Goal: Information Seeking & Learning: Check status

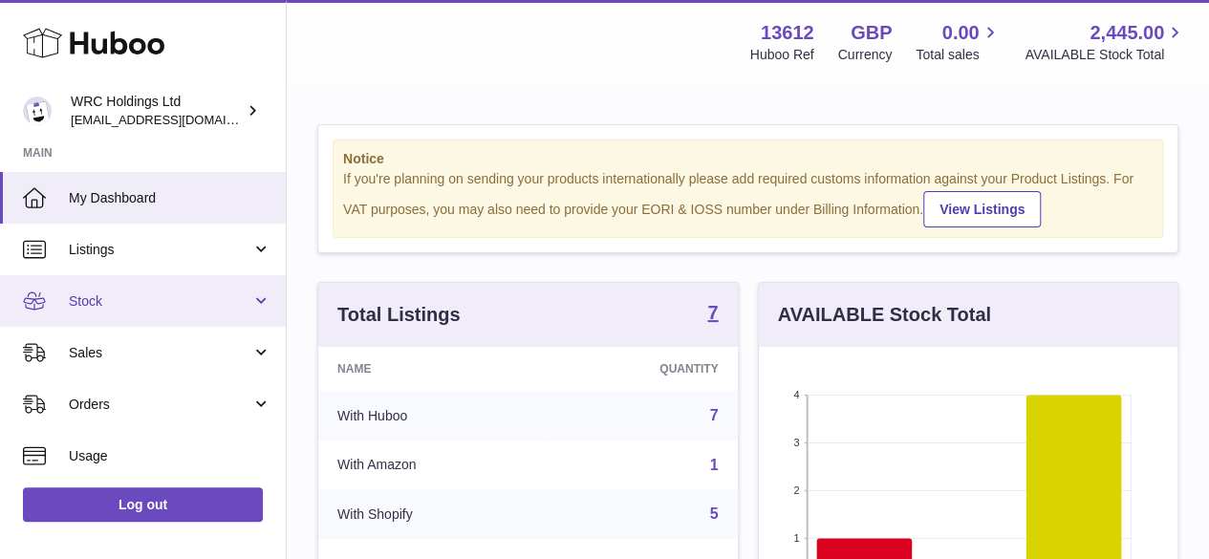
scroll to position [298, 419]
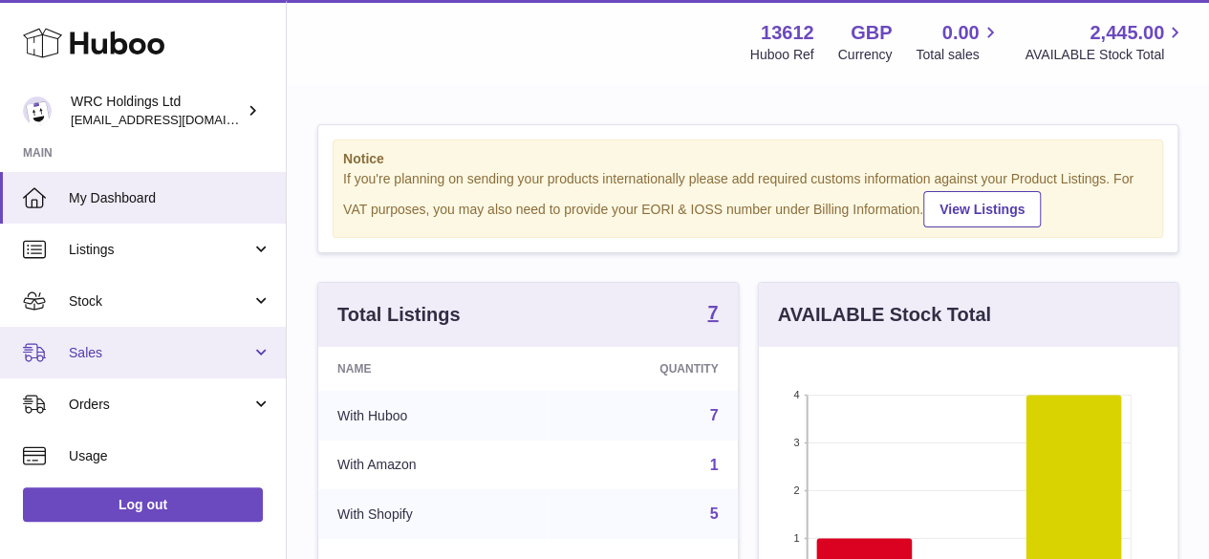
click at [108, 351] on span "Sales" at bounding box center [160, 353] width 183 height 18
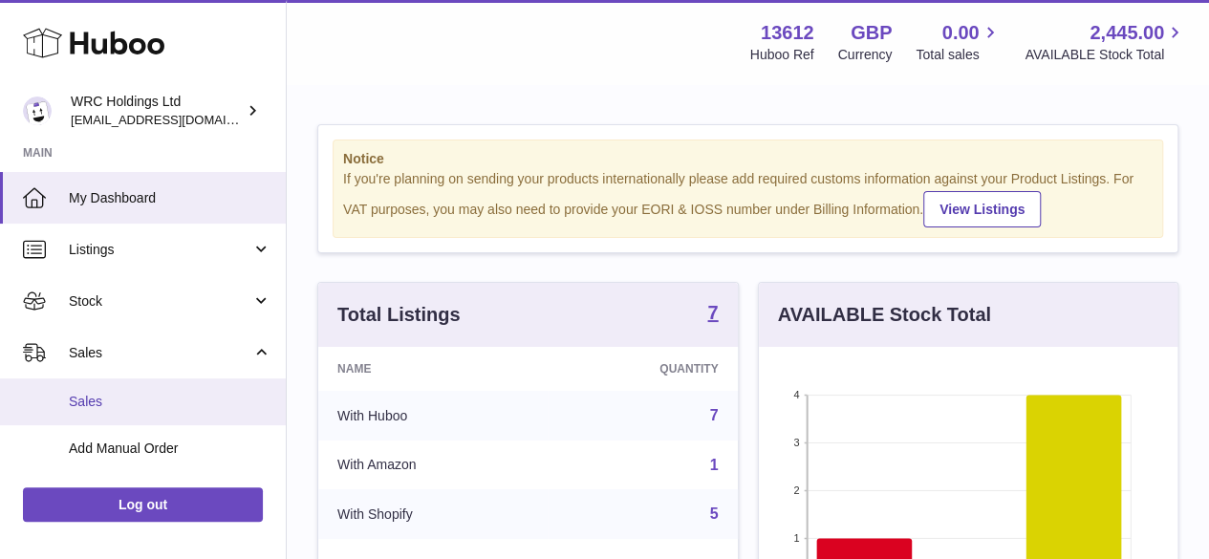
click at [109, 399] on span "Sales" at bounding box center [170, 402] width 203 height 18
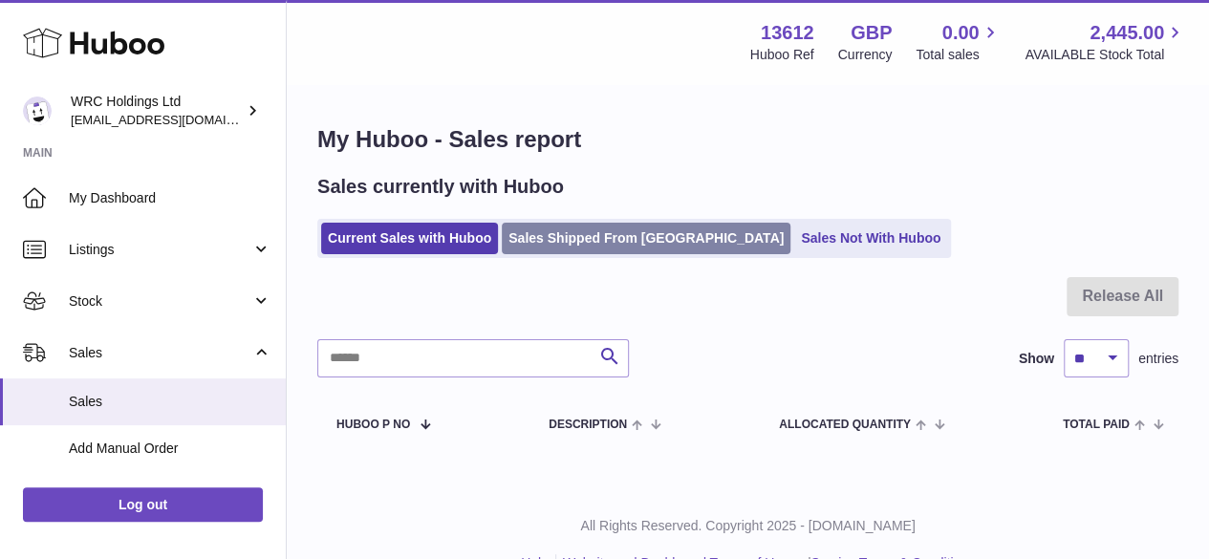
click at [581, 228] on link "Sales Shipped From [GEOGRAPHIC_DATA]" at bounding box center [646, 239] width 289 height 32
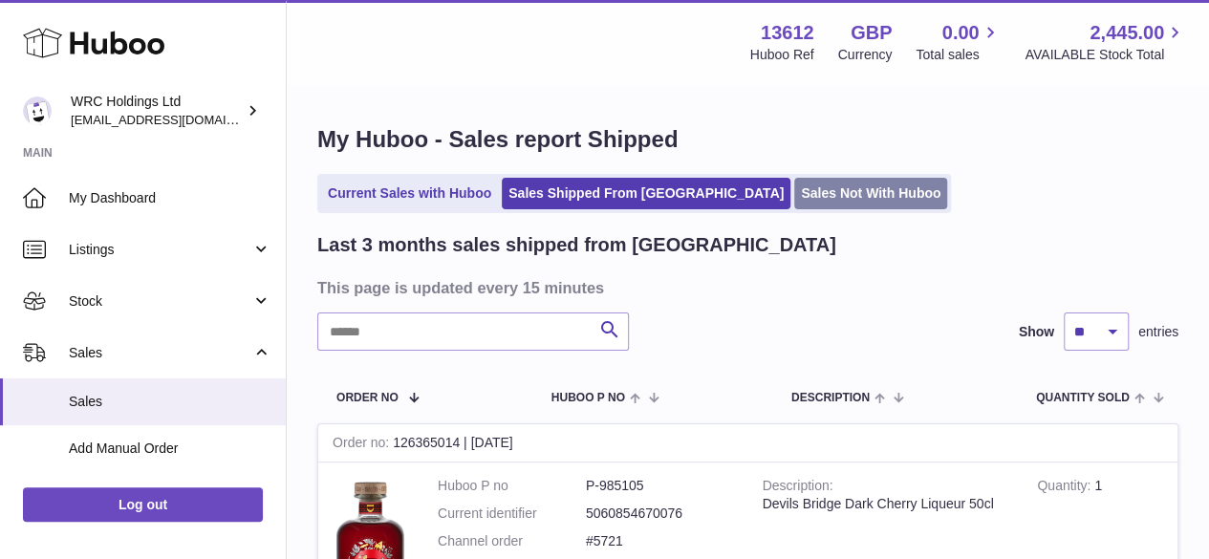
click at [794, 200] on link "Sales Not With Huboo" at bounding box center [870, 194] width 153 height 32
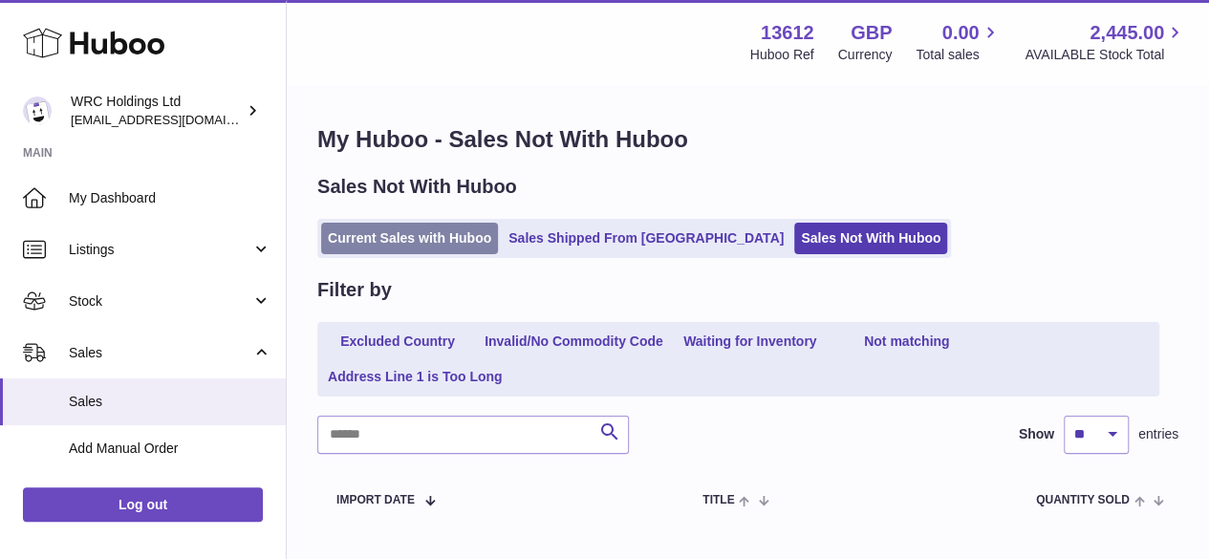
click at [384, 238] on link "Current Sales with Huboo" at bounding box center [409, 239] width 177 height 32
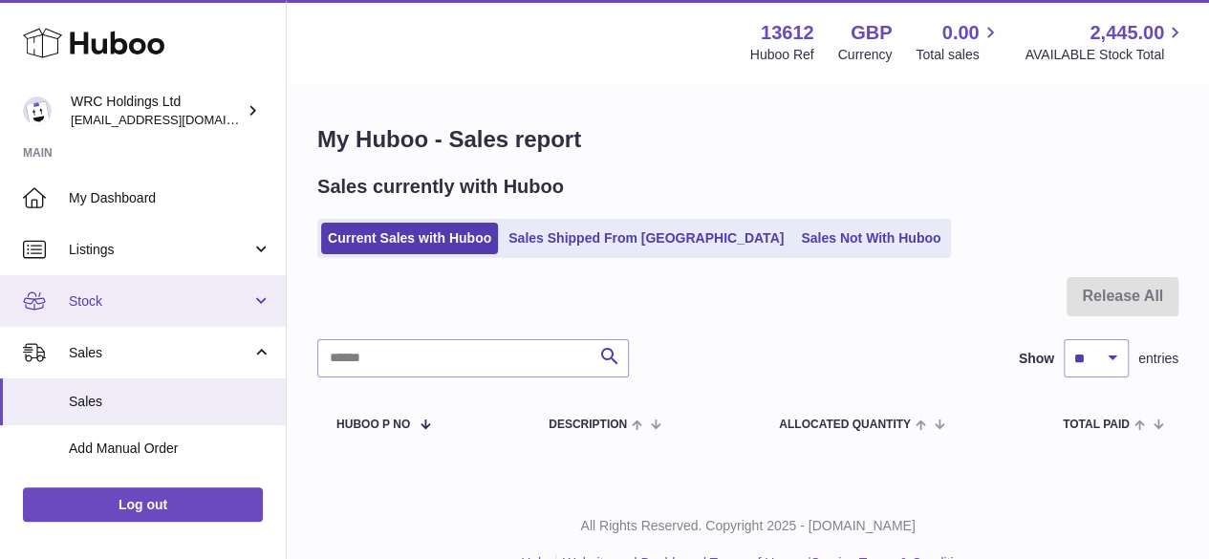
click at [105, 307] on span "Stock" at bounding box center [160, 302] width 183 height 18
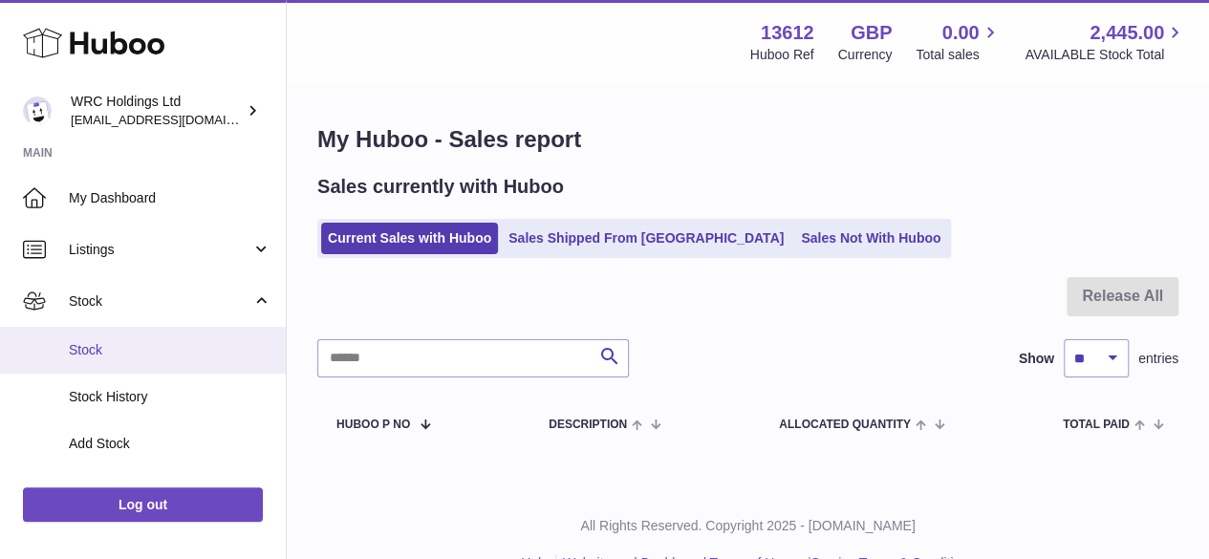
click at [122, 345] on span "Stock" at bounding box center [170, 350] width 203 height 18
